Goal: Task Accomplishment & Management: Complete application form

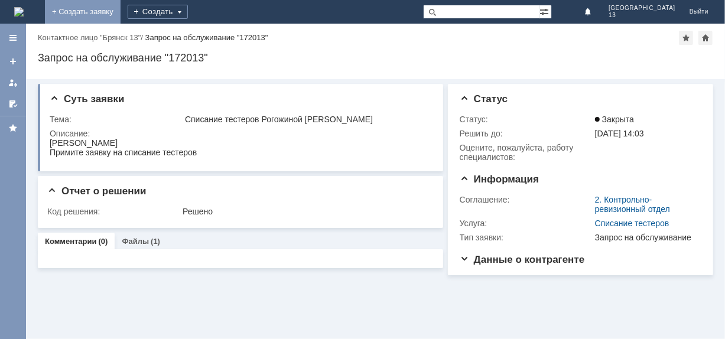
click at [121, 11] on link "+ Создать заявку" at bounding box center [83, 12] width 76 height 24
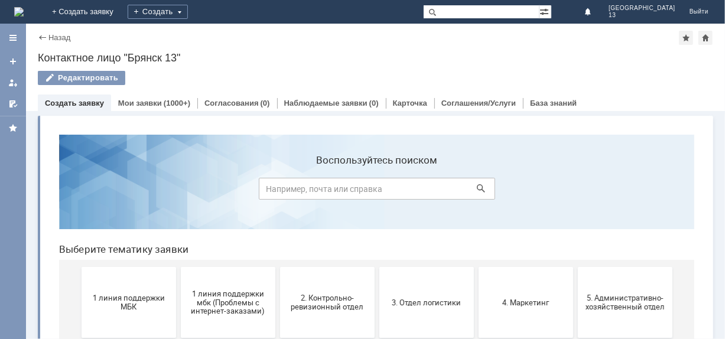
click at [69, 102] on link "Создать заявку" at bounding box center [74, 103] width 59 height 9
click at [124, 301] on span "1 линия поддержки МБК" at bounding box center [128, 302] width 87 height 18
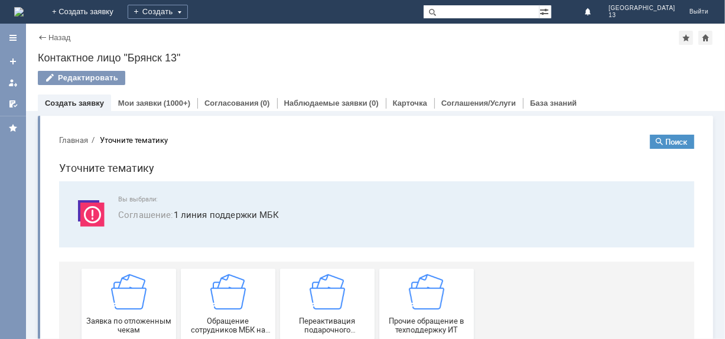
click at [124, 301] on img at bounding box center [128, 291] width 35 height 35
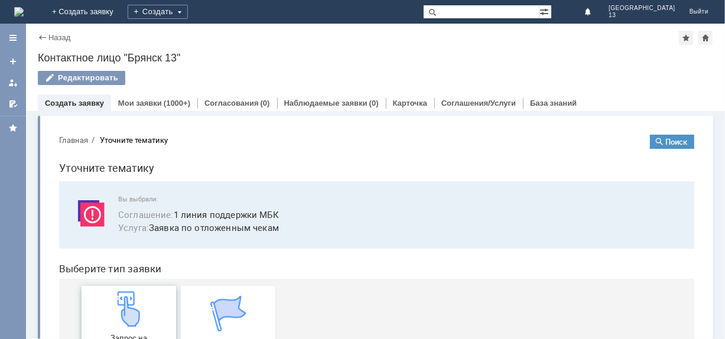
click at [124, 301] on img at bounding box center [128, 308] width 35 height 35
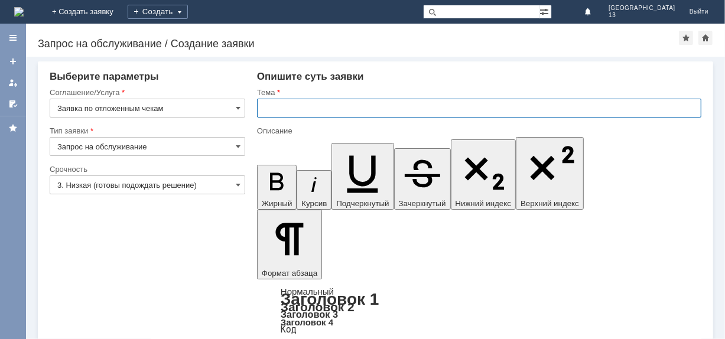
click at [264, 108] on input "text" at bounding box center [479, 108] width 444 height 19
type input "отложенные чеки"
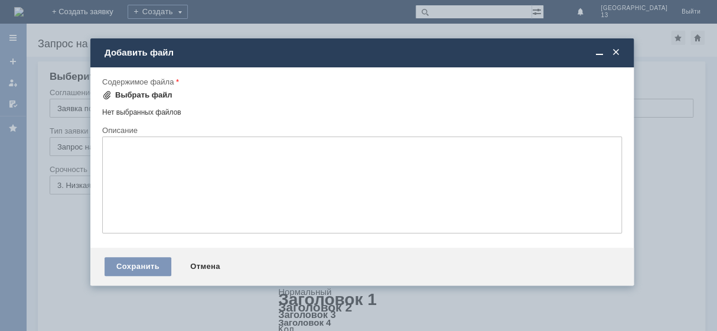
click at [142, 92] on div "Выбрать файл" at bounding box center [143, 94] width 57 height 9
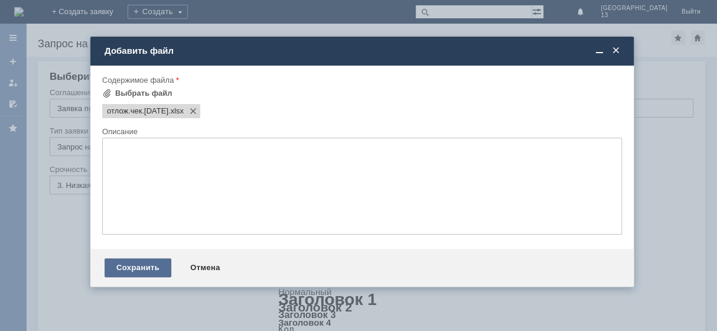
click at [140, 272] on div "Сохранить" at bounding box center [138, 267] width 67 height 19
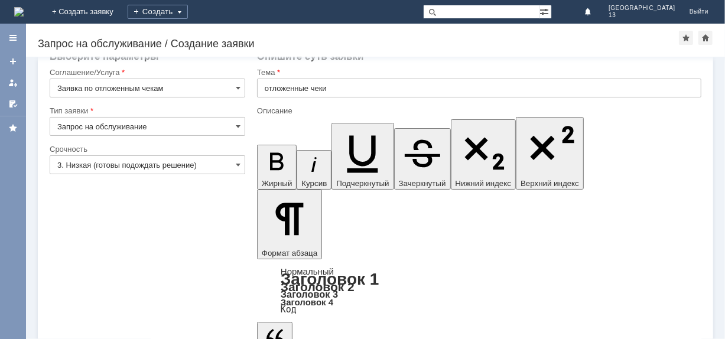
scroll to position [35, 0]
